Goal: Task Accomplishment & Management: Complete application form

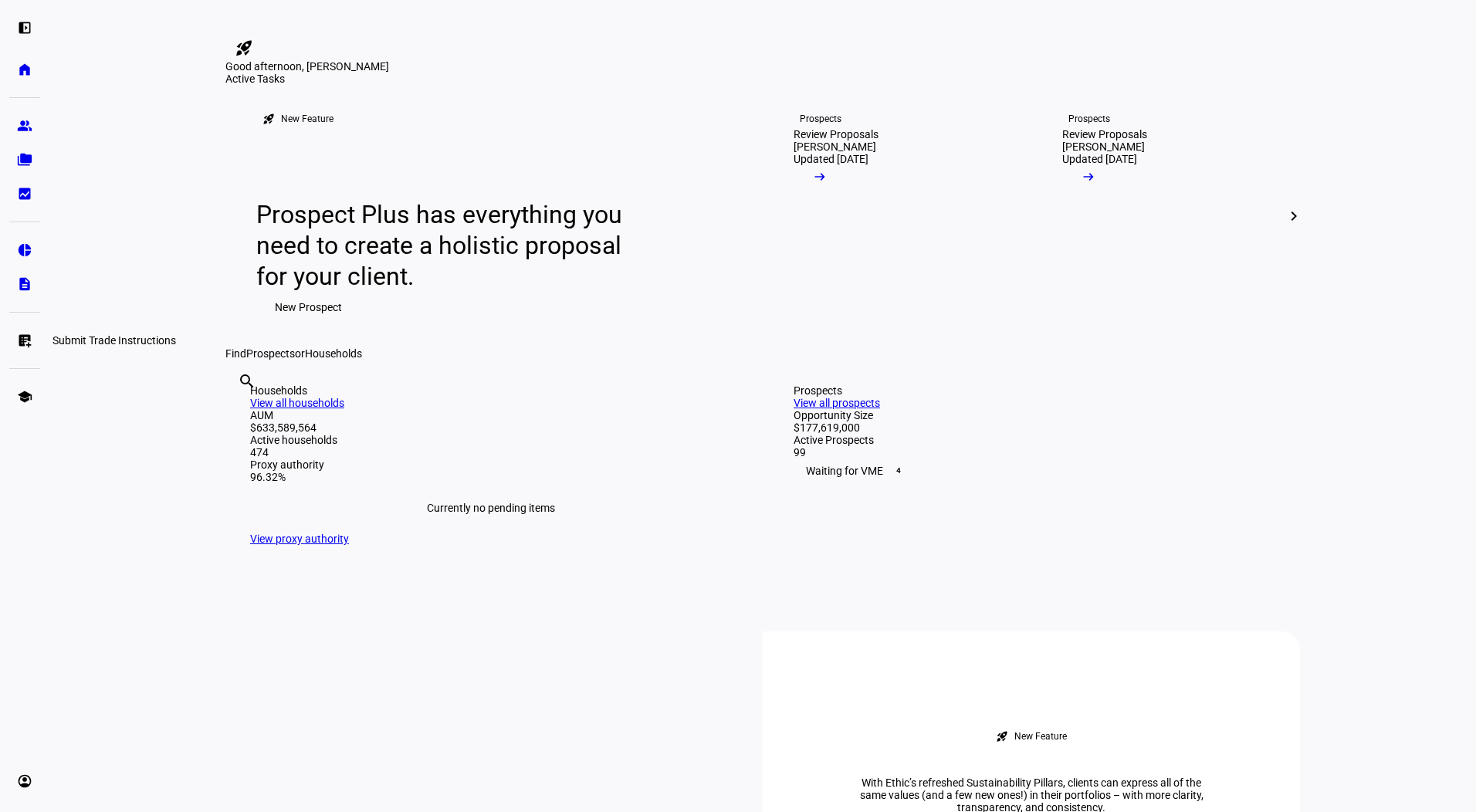
click at [13, 345] on link "list_alt_add Submit Trade Instructions" at bounding box center [25, 340] width 31 height 31
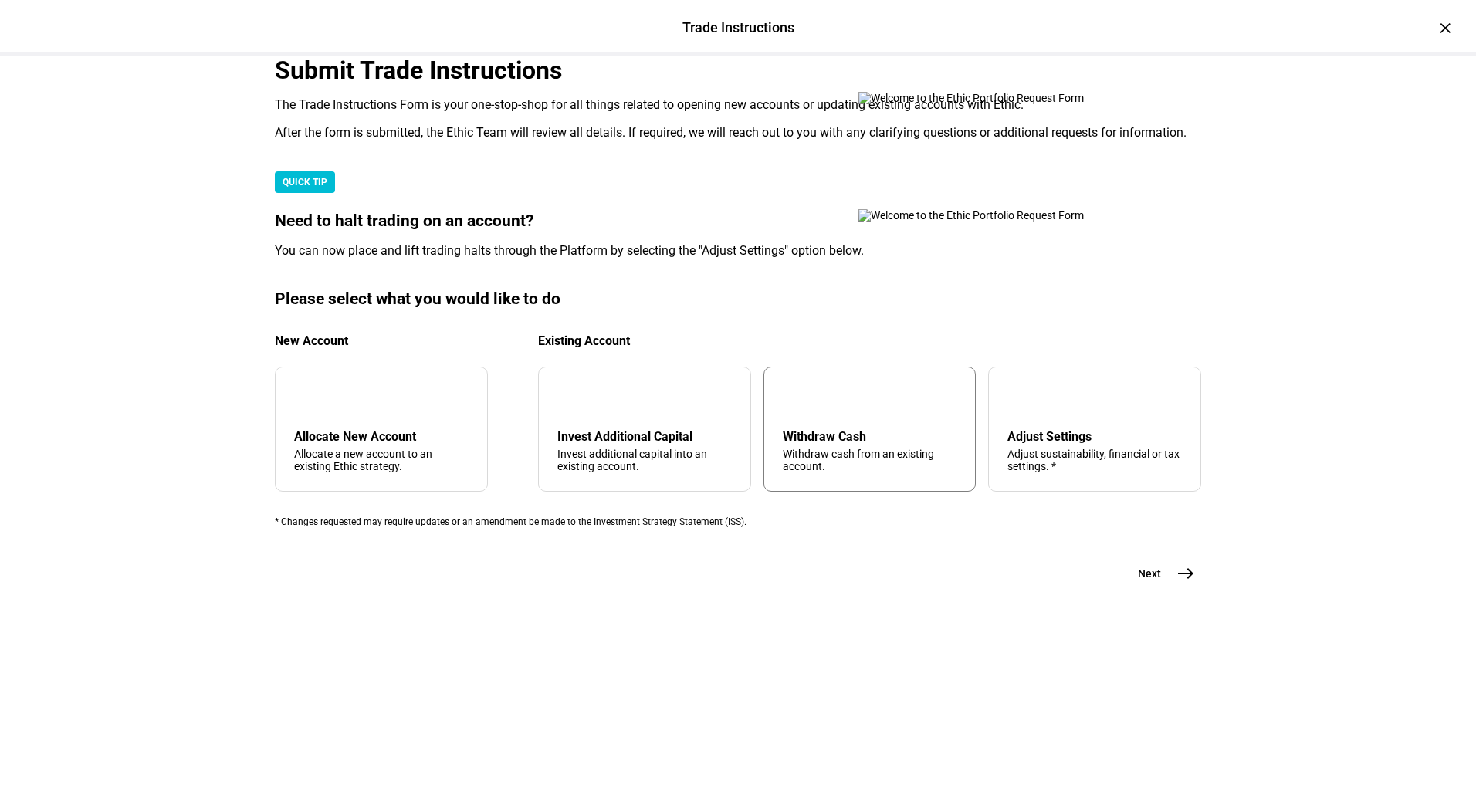
click at [852, 491] on div "arrow_upward Withdraw Cash Withdraw cash from an existing account." at bounding box center [870, 428] width 213 height 125
click at [1172, 589] on span "east" at bounding box center [1186, 573] width 31 height 31
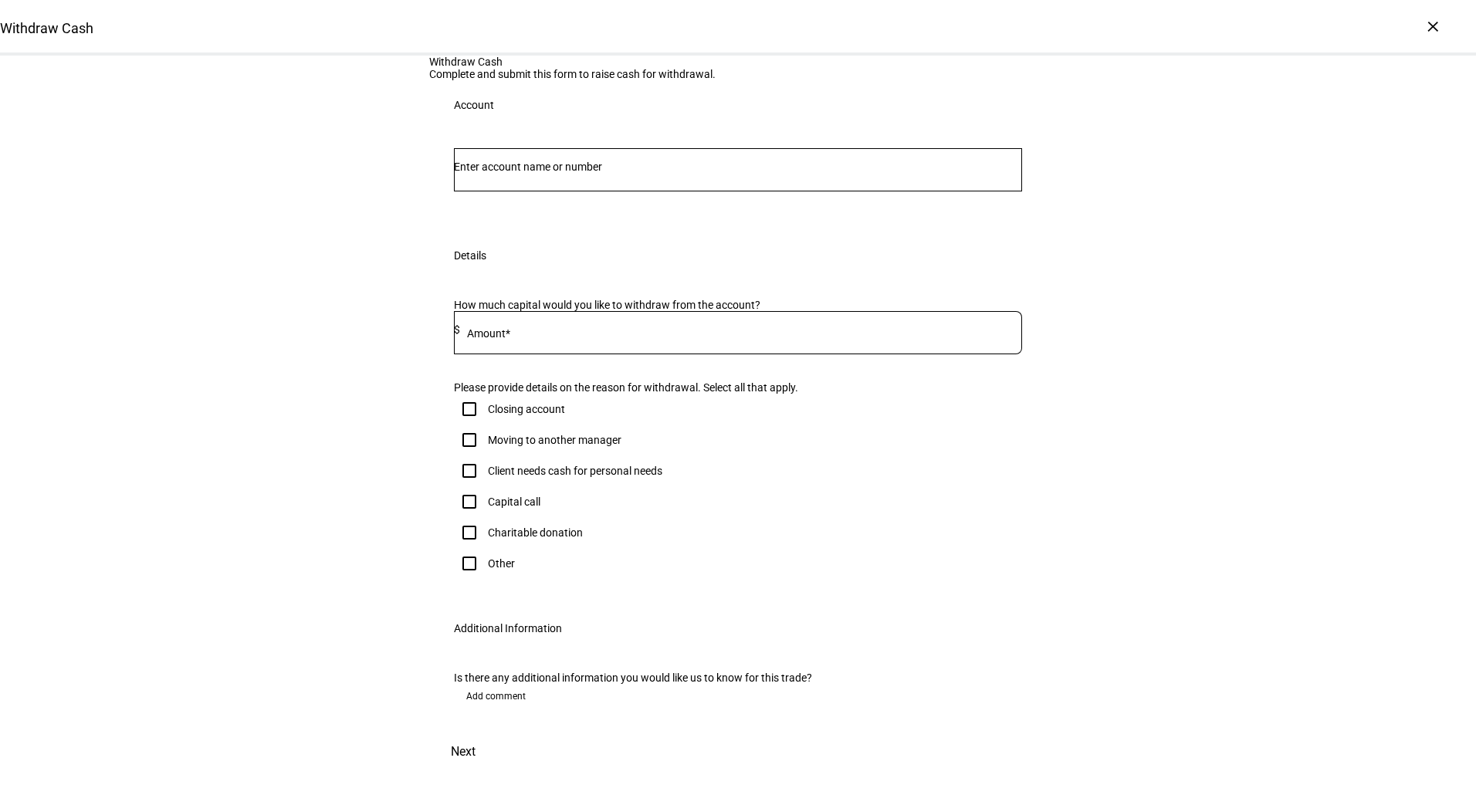
click at [652, 173] on input "Number" at bounding box center [738, 167] width 568 height 13
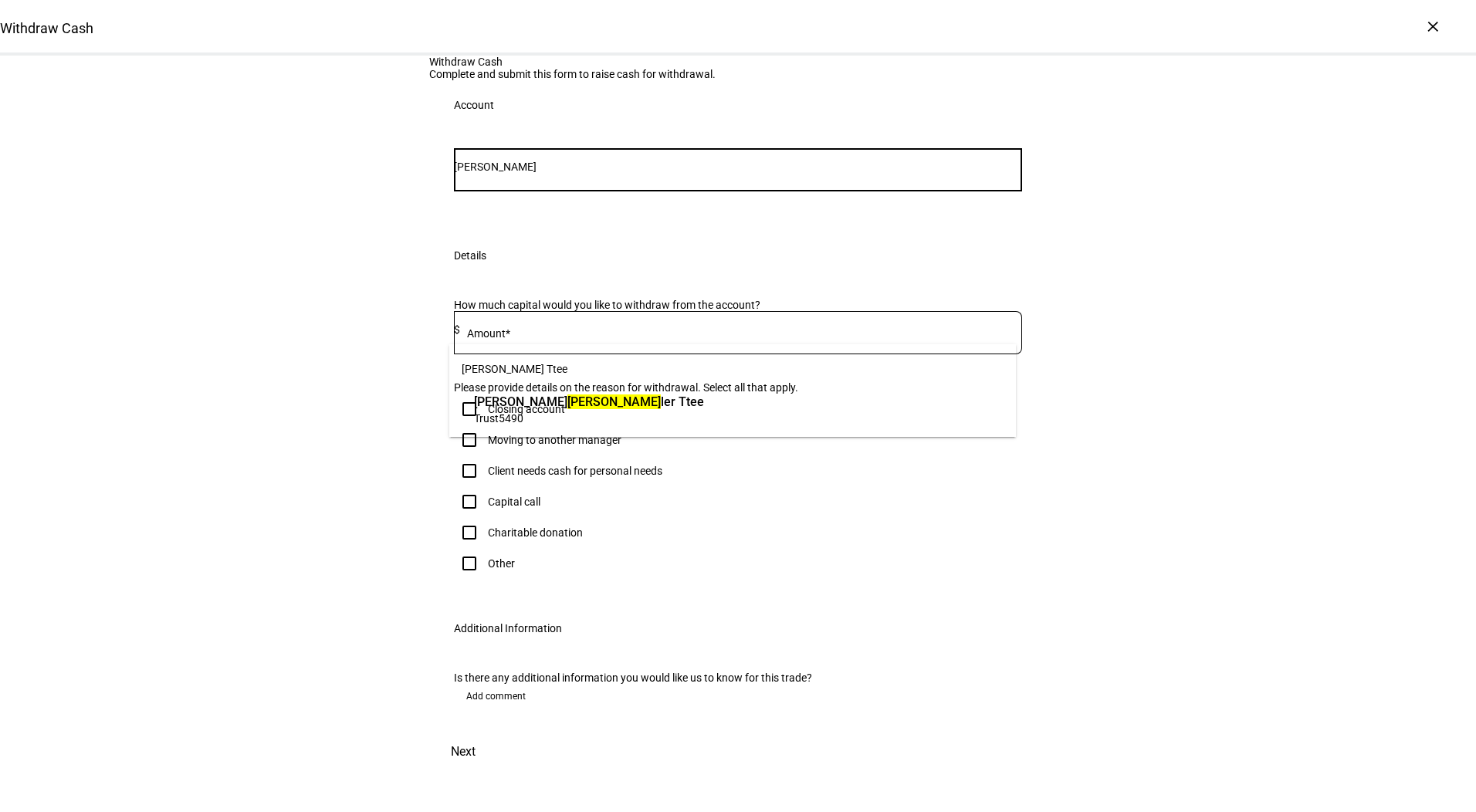
type input "[PERSON_NAME]"
click at [639, 414] on span "Trust 5490" at bounding box center [589, 417] width 230 height 15
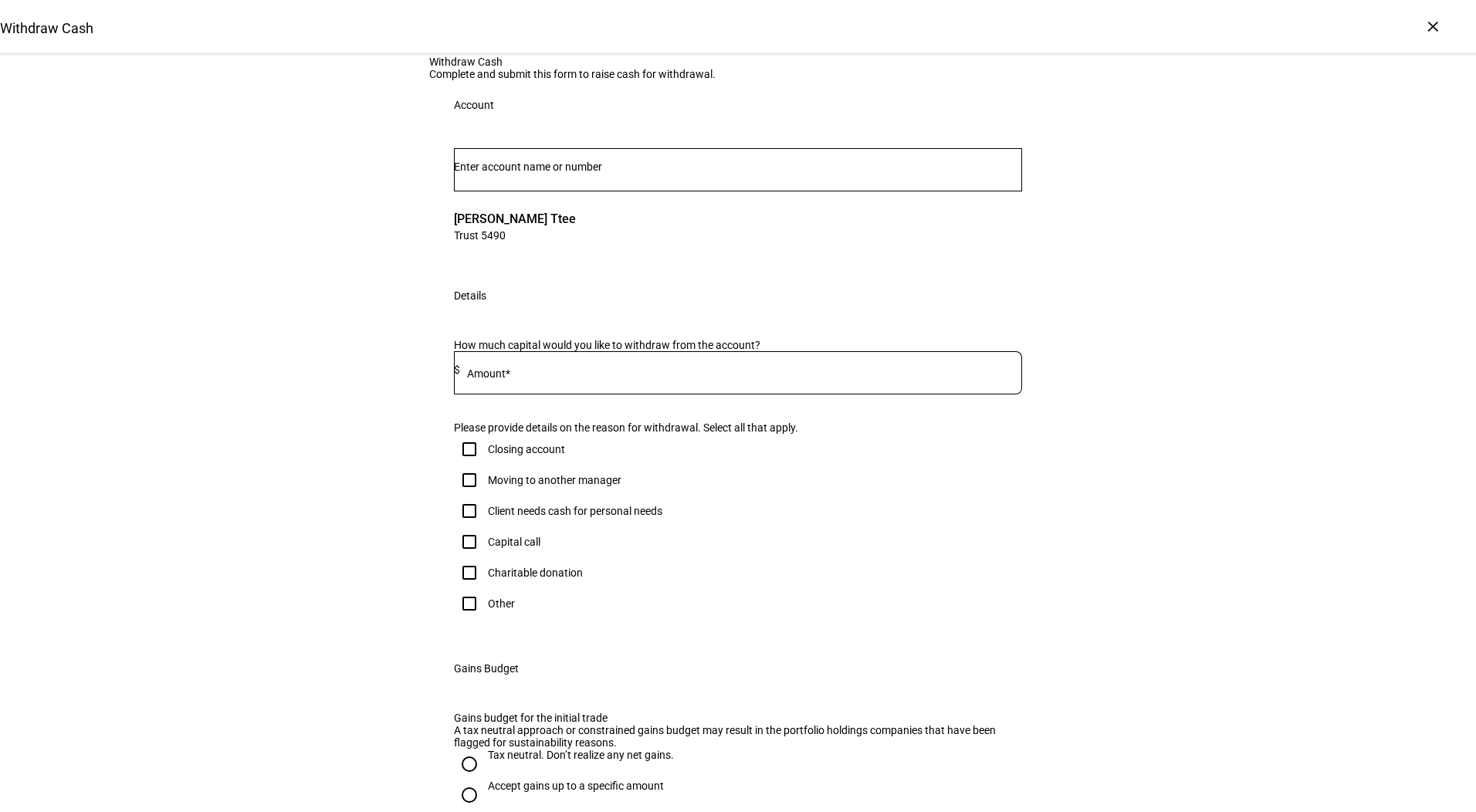
click at [841, 375] on input at bounding box center [741, 370] width 562 height 13
type input "30,000"
click at [589, 517] on div "Client needs cash for personal needs" at bounding box center [574, 511] width 174 height 13
click at [485, 526] on input "Client needs cash for personal needs" at bounding box center [470, 511] width 31 height 31
checkbox input "true"
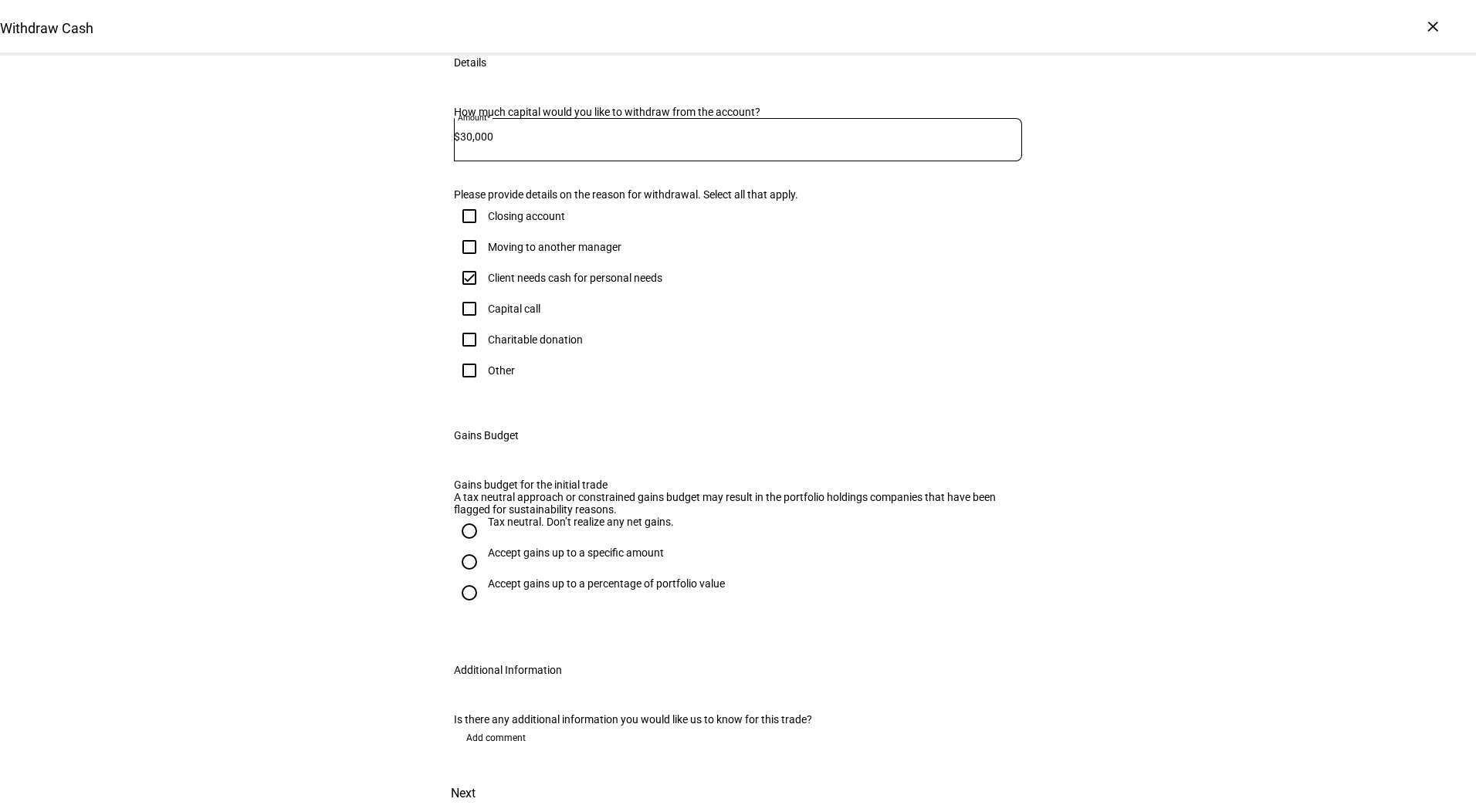
scroll to position [324, 0]
click at [511, 559] on div "Accept gains up to a specific amount" at bounding box center [575, 553] width 176 height 13
click at [485, 577] on input "Accept gains up to a specific amount" at bounding box center [470, 562] width 31 height 31
radio input "true"
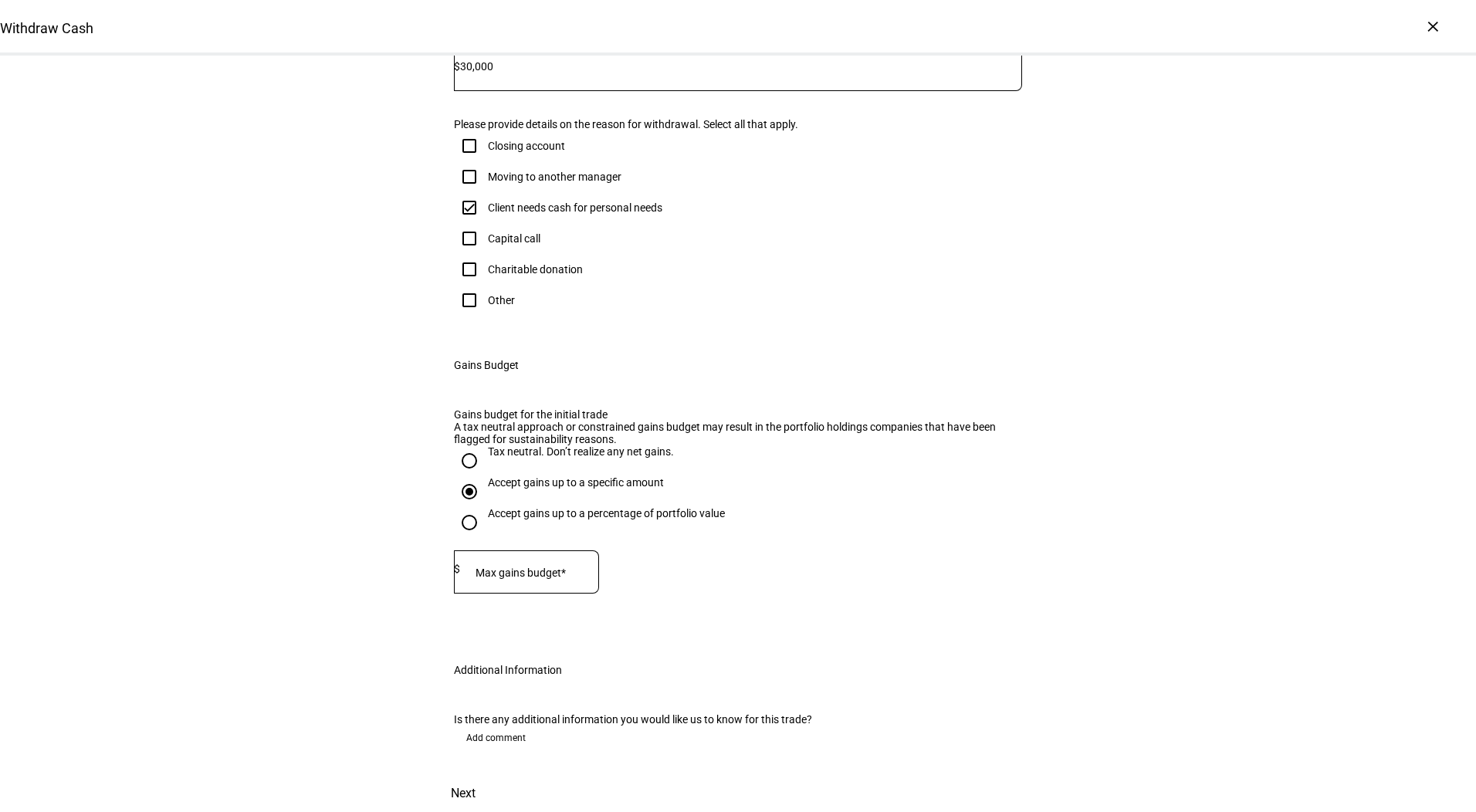
click at [396, 77] on div "Withdraw Cash Complete and submit this form to raise cash for withdrawal. Accou…" at bounding box center [738, 282] width 1476 height 1060
click at [579, 575] on input at bounding box center [530, 569] width 139 height 13
type input "20,000"
click at [476, 775] on span "Next" at bounding box center [463, 793] width 25 height 37
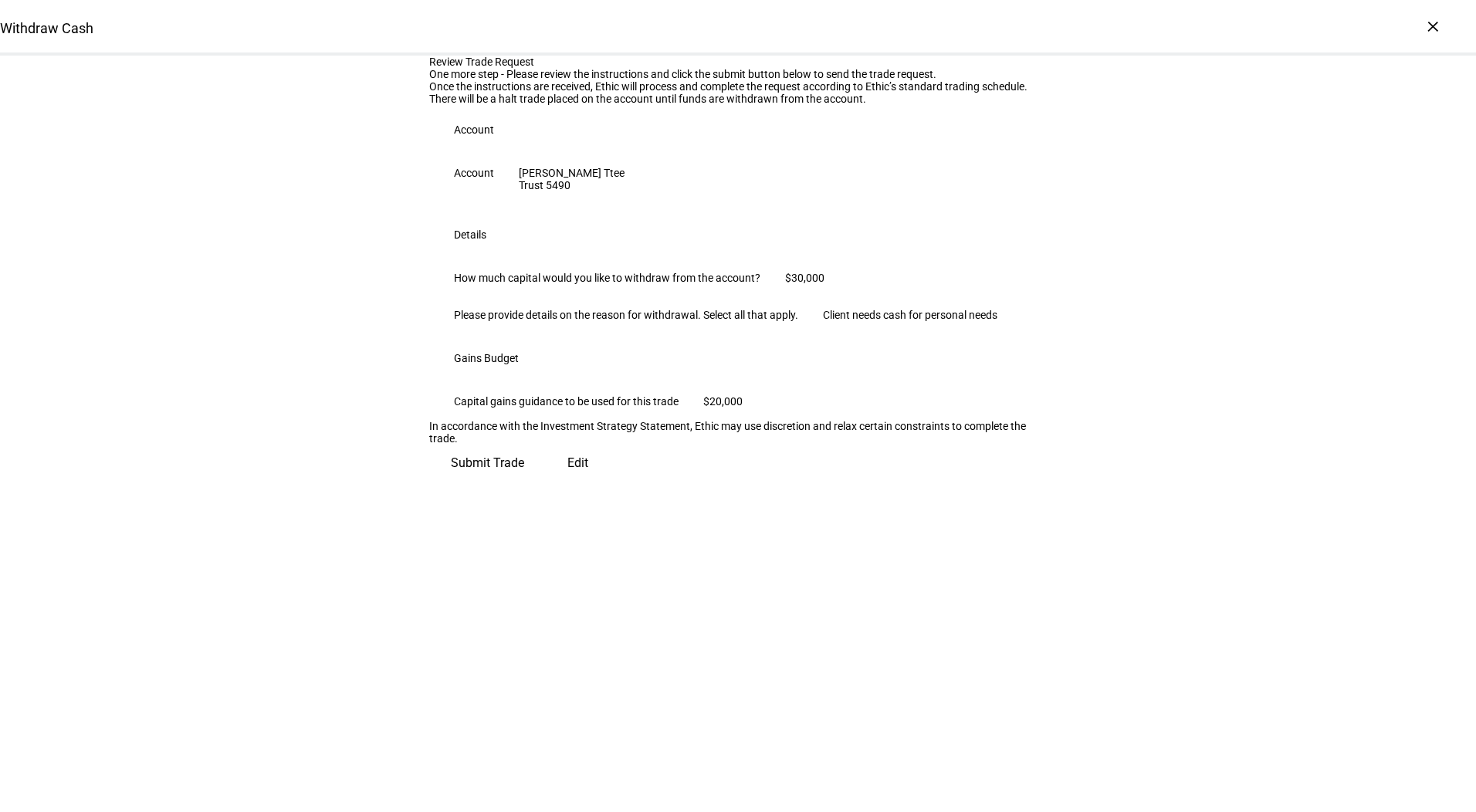
scroll to position [0, 0]
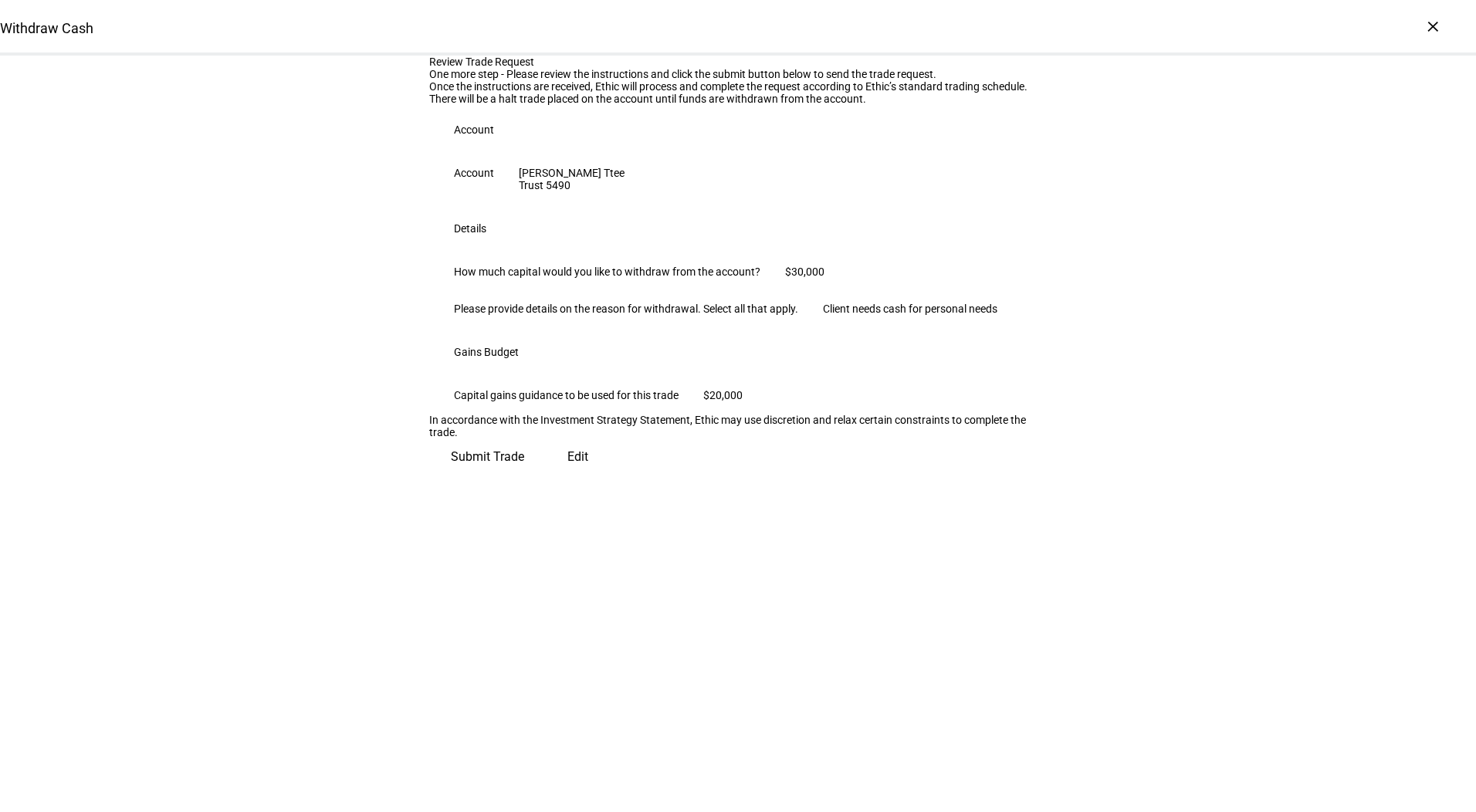
click at [524, 476] on span "Submit Trade" at bounding box center [488, 457] width 73 height 37
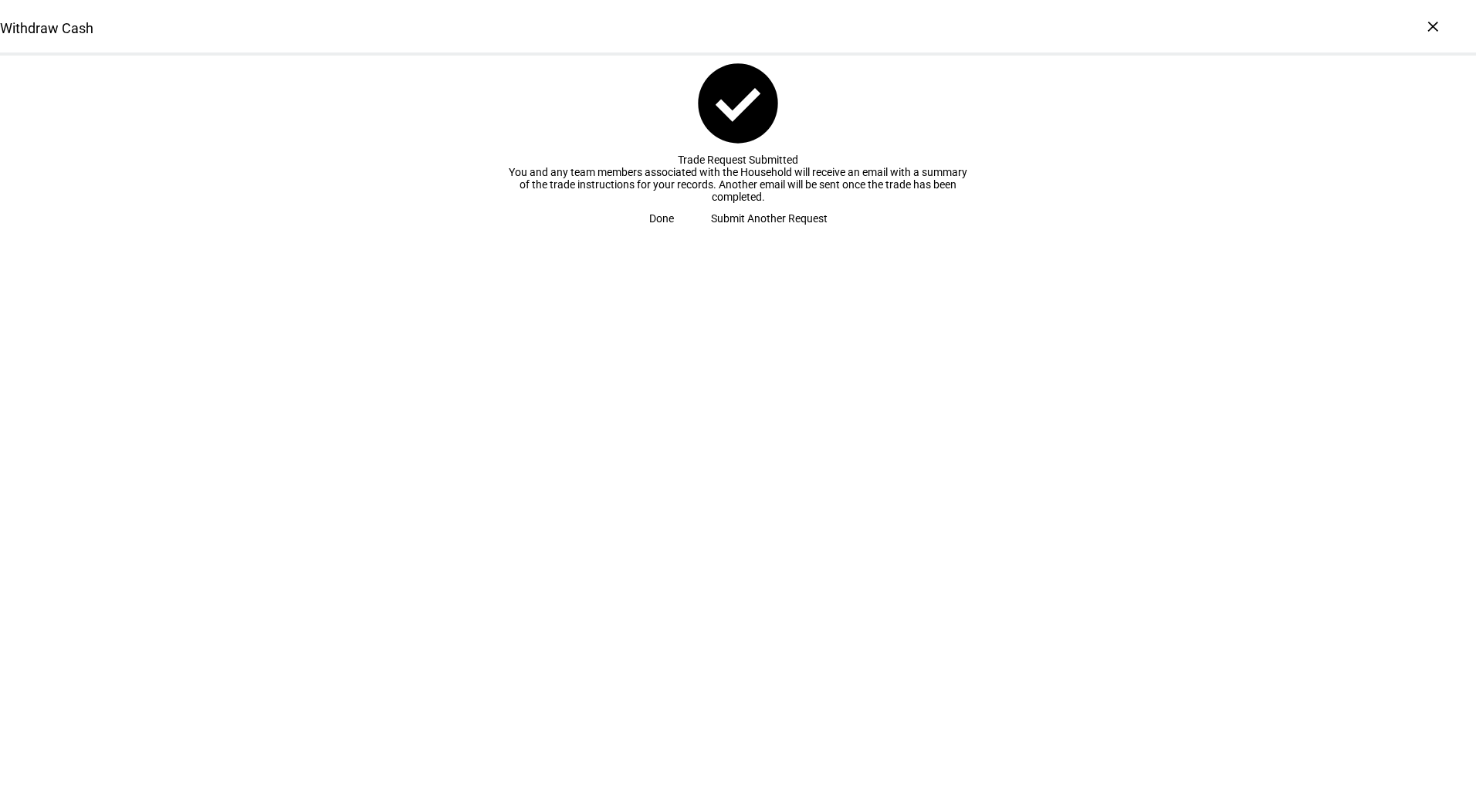
click at [674, 234] on span "Done" at bounding box center [661, 219] width 25 height 31
